Goal: Find specific page/section: Find specific page/section

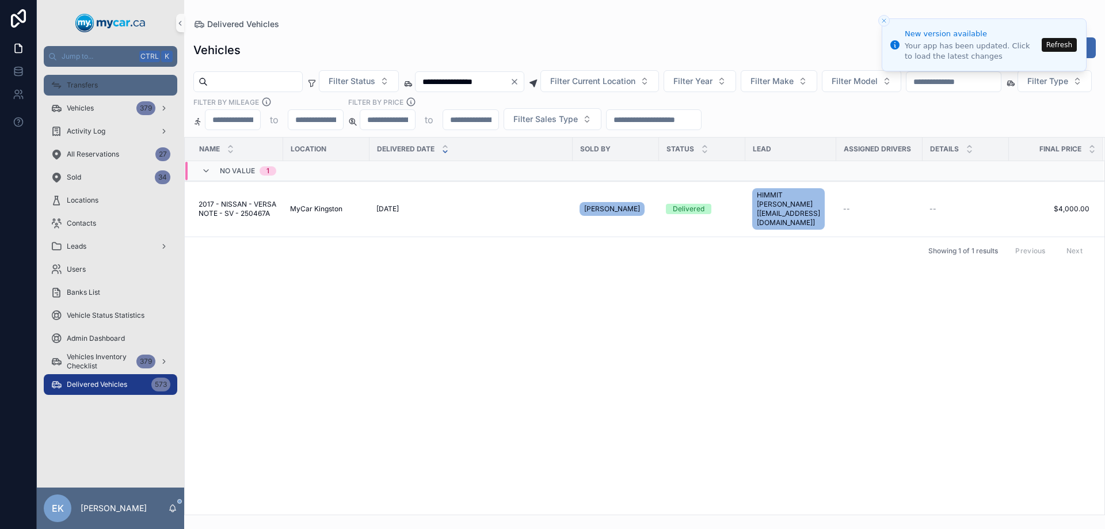
click at [78, 85] on span "Transfers" at bounding box center [82, 85] width 31 height 9
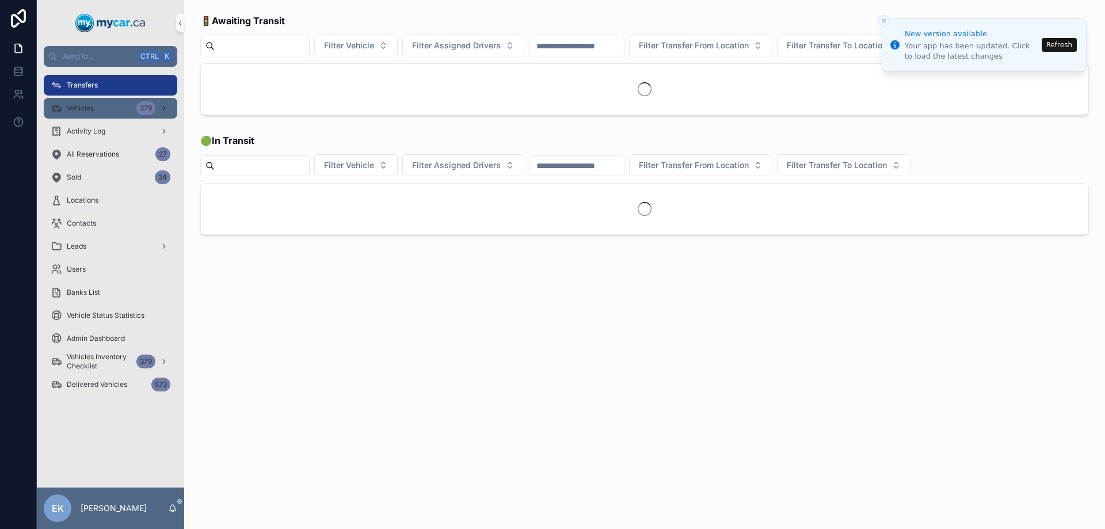
click at [79, 104] on span "Vehicles" at bounding box center [80, 108] width 27 height 9
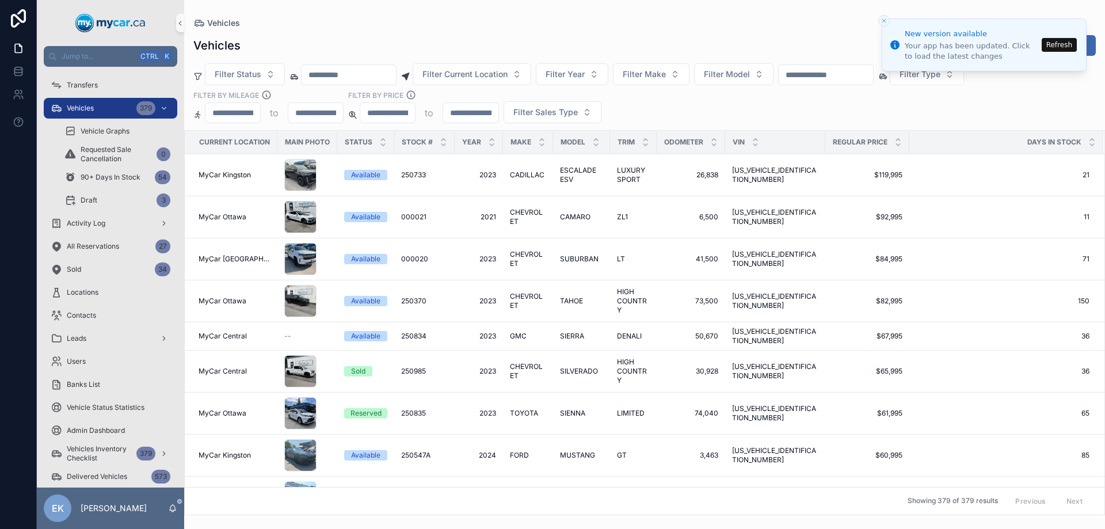
click at [850, 72] on input "scrollable content" at bounding box center [826, 75] width 94 height 16
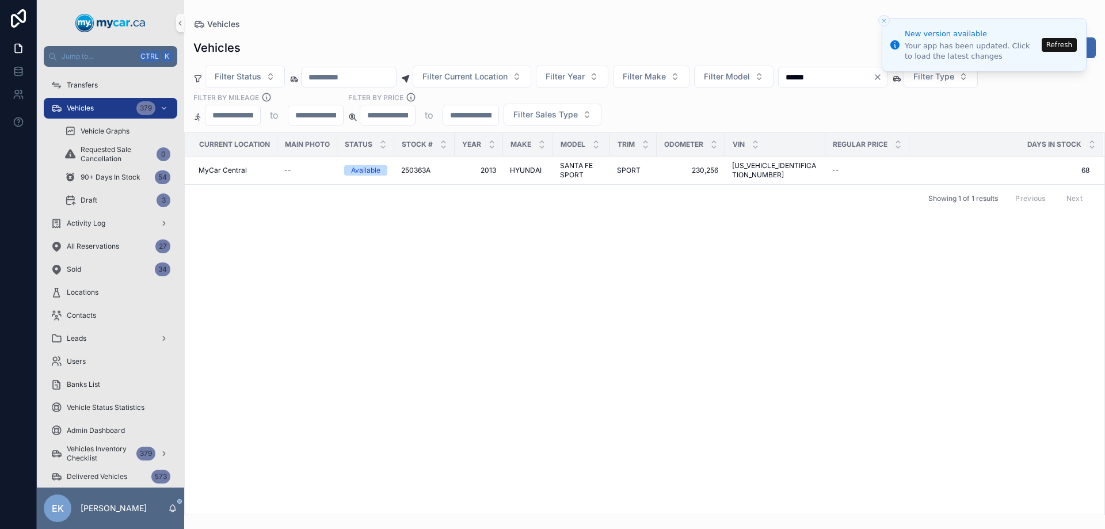
type input "******"
